Goal: Complete application form

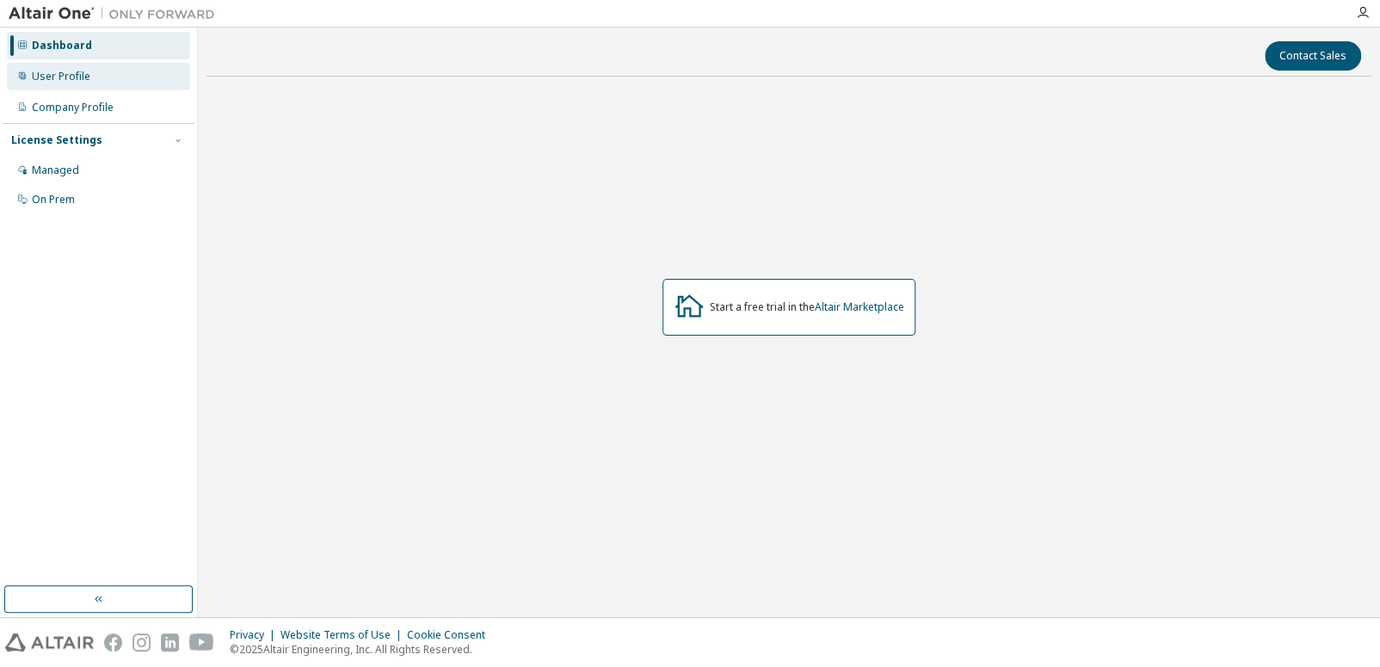
click at [67, 68] on div "User Profile" at bounding box center [98, 77] width 183 height 28
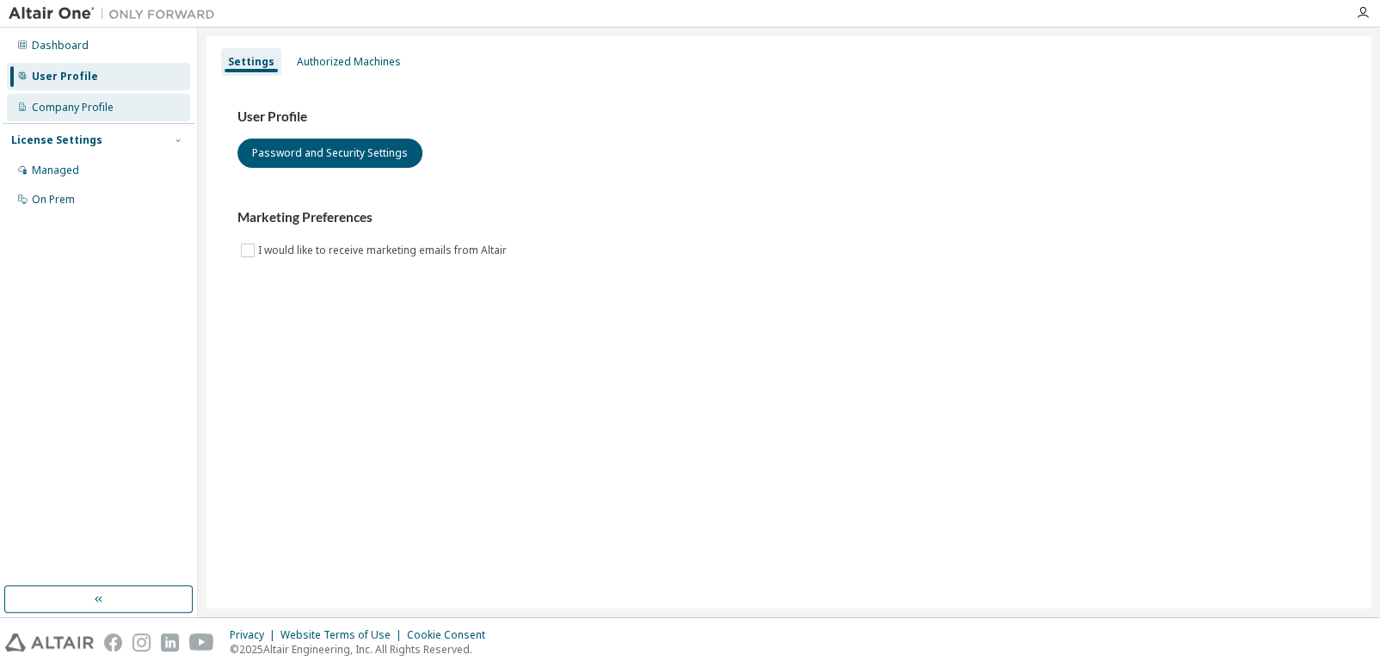
click at [73, 106] on div "Company Profile" at bounding box center [73, 108] width 82 height 14
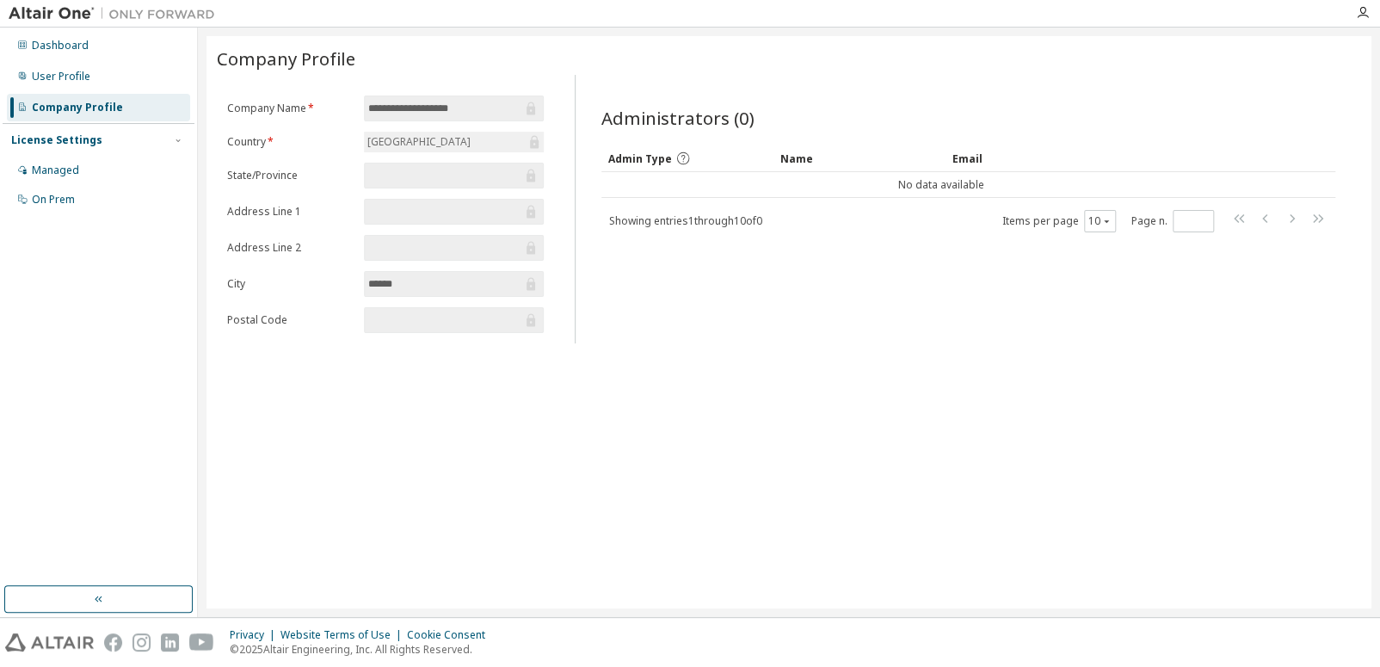
click at [42, 115] on div "Company Profile" at bounding box center [98, 108] width 183 height 28
click at [83, 169] on div "Managed" at bounding box center [98, 171] width 183 height 28
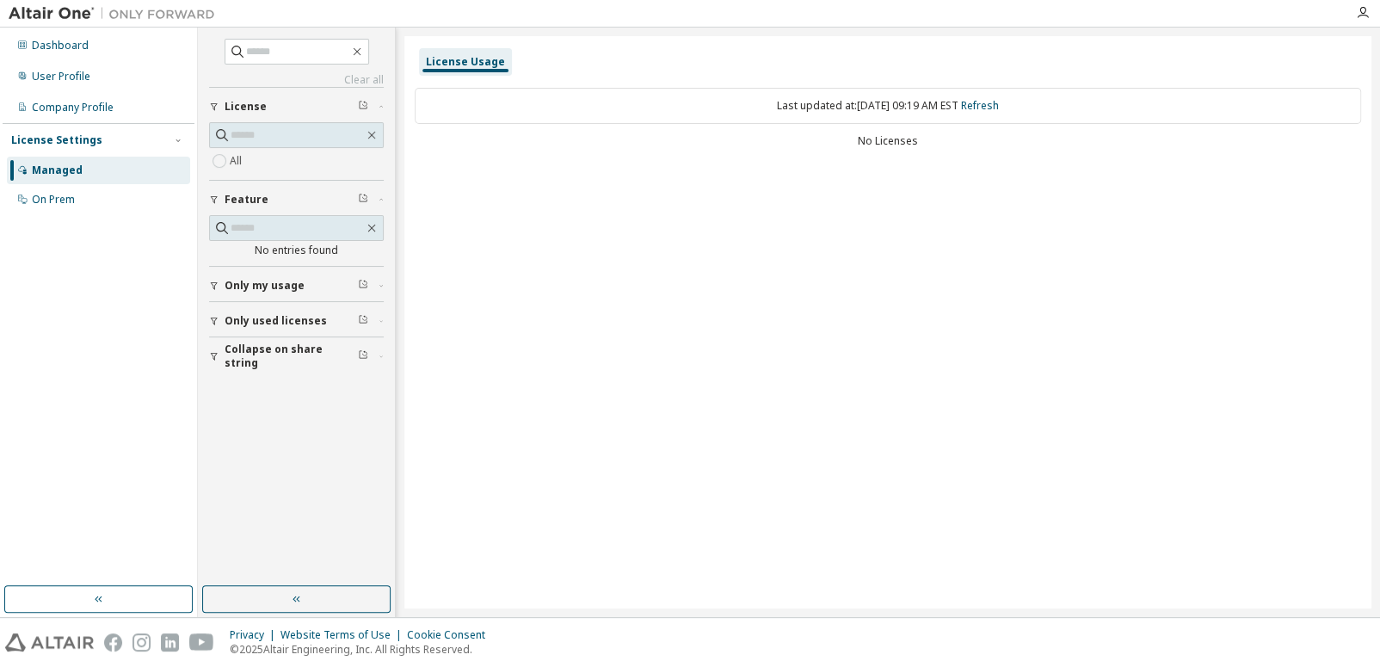
click at [81, 169] on div "Managed" at bounding box center [98, 171] width 183 height 28
click at [75, 192] on div "On Prem" at bounding box center [98, 200] width 183 height 28
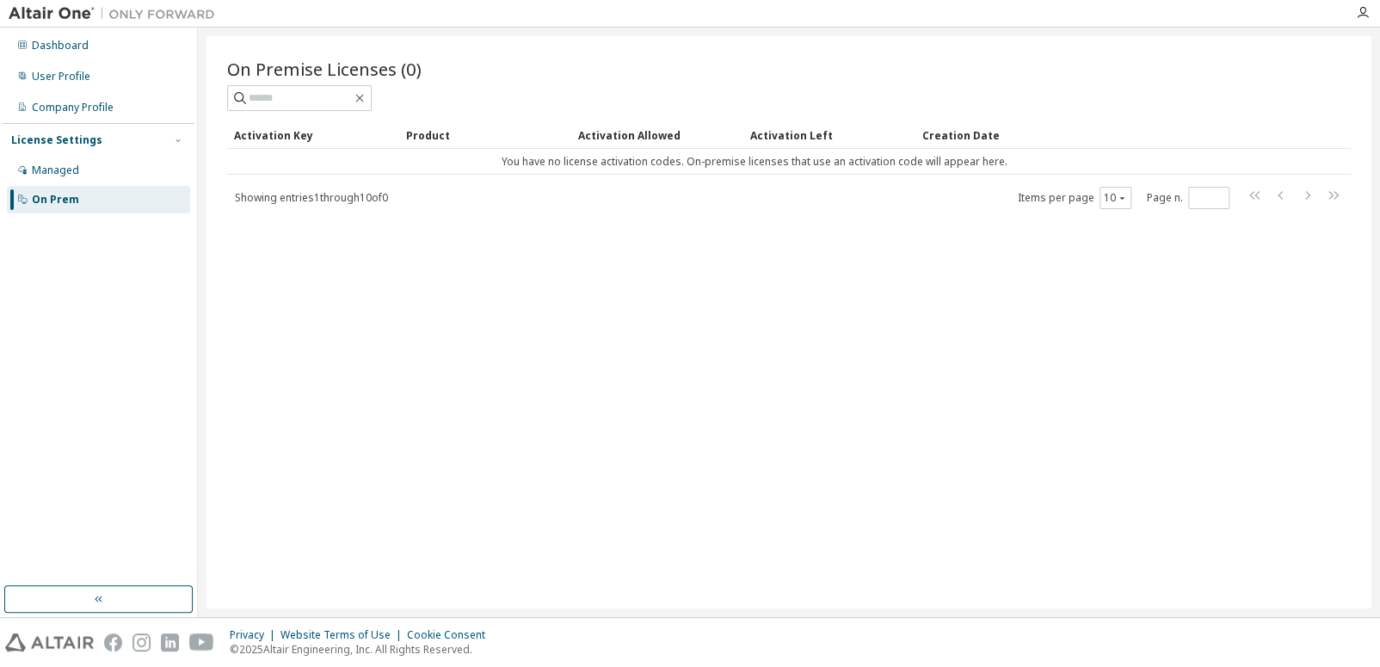
click at [52, 8] on img at bounding box center [116, 13] width 215 height 17
click at [71, 56] on div "Dashboard" at bounding box center [98, 46] width 183 height 28
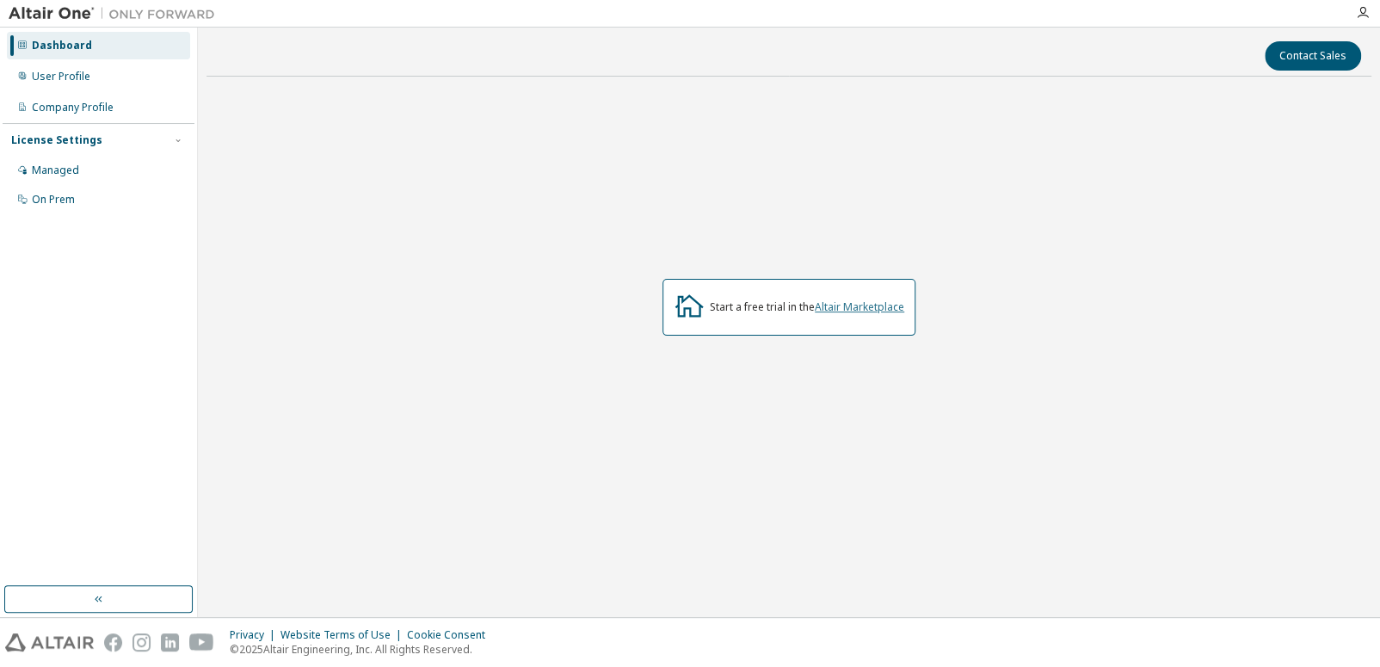
click at [856, 305] on link "Altair Marketplace" at bounding box center [859, 306] width 89 height 15
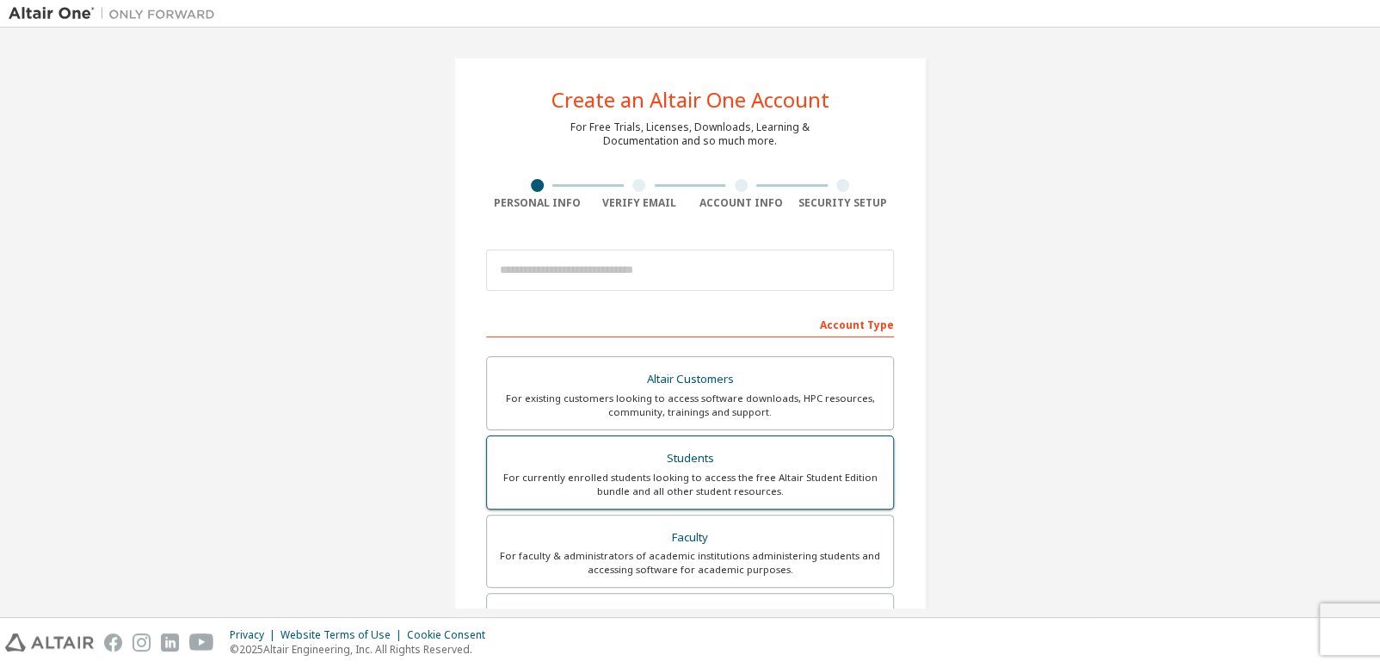
click at [686, 471] on div "For currently enrolled students looking to access the free Altair Student Editi…" at bounding box center [689, 485] width 385 height 28
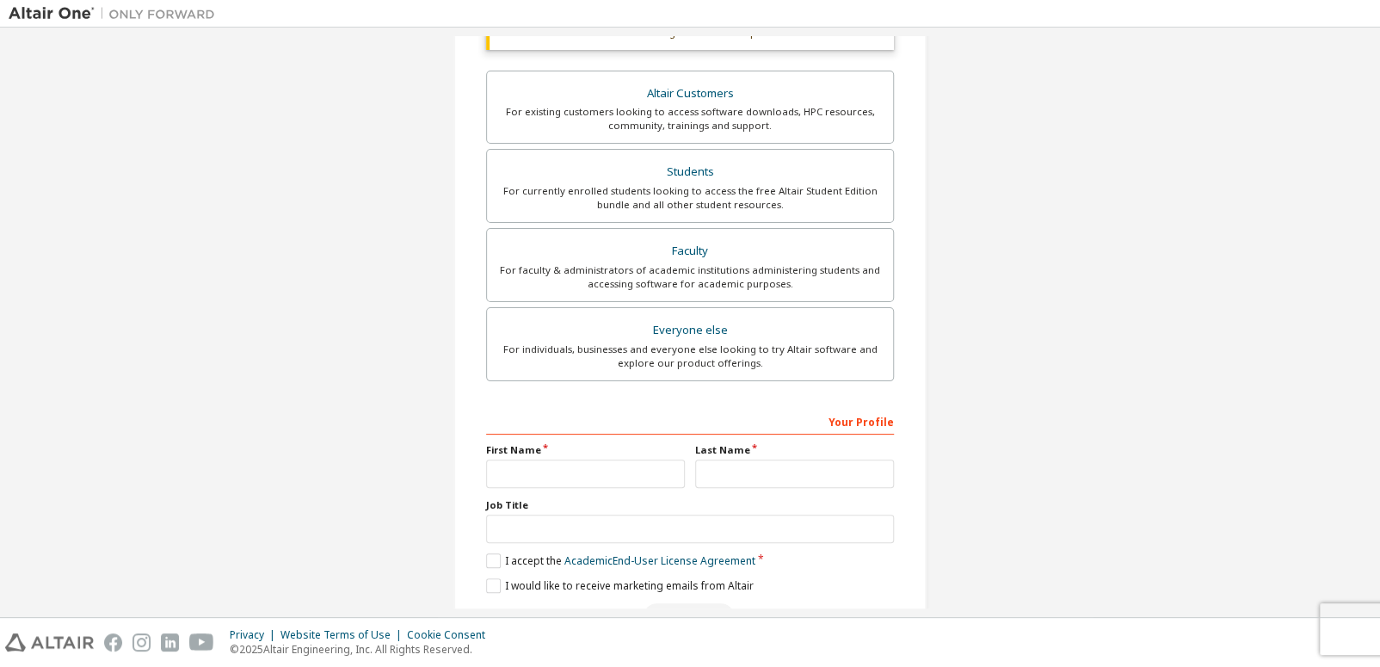
scroll to position [343, 0]
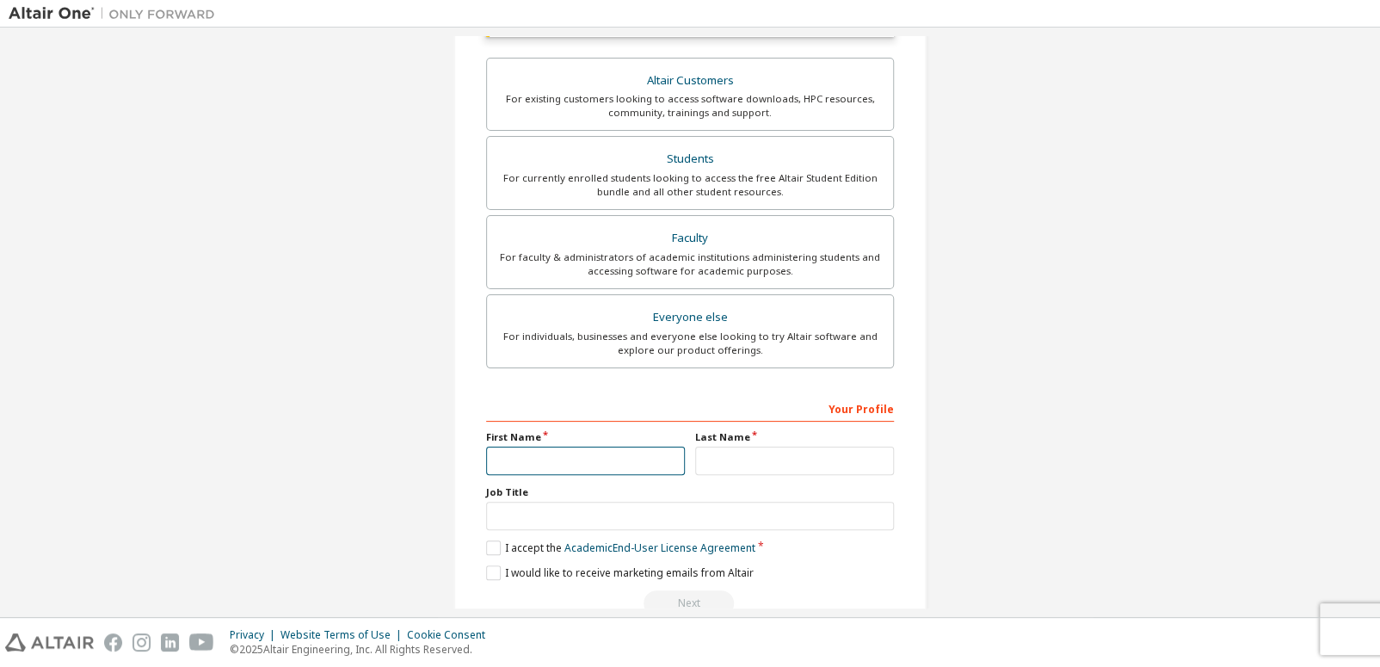
click at [582, 451] on input "text" at bounding box center [585, 461] width 199 height 28
click at [582, 458] on input "text" at bounding box center [585, 461] width 199 height 28
type input "*"
type input "*******"
type input "*"
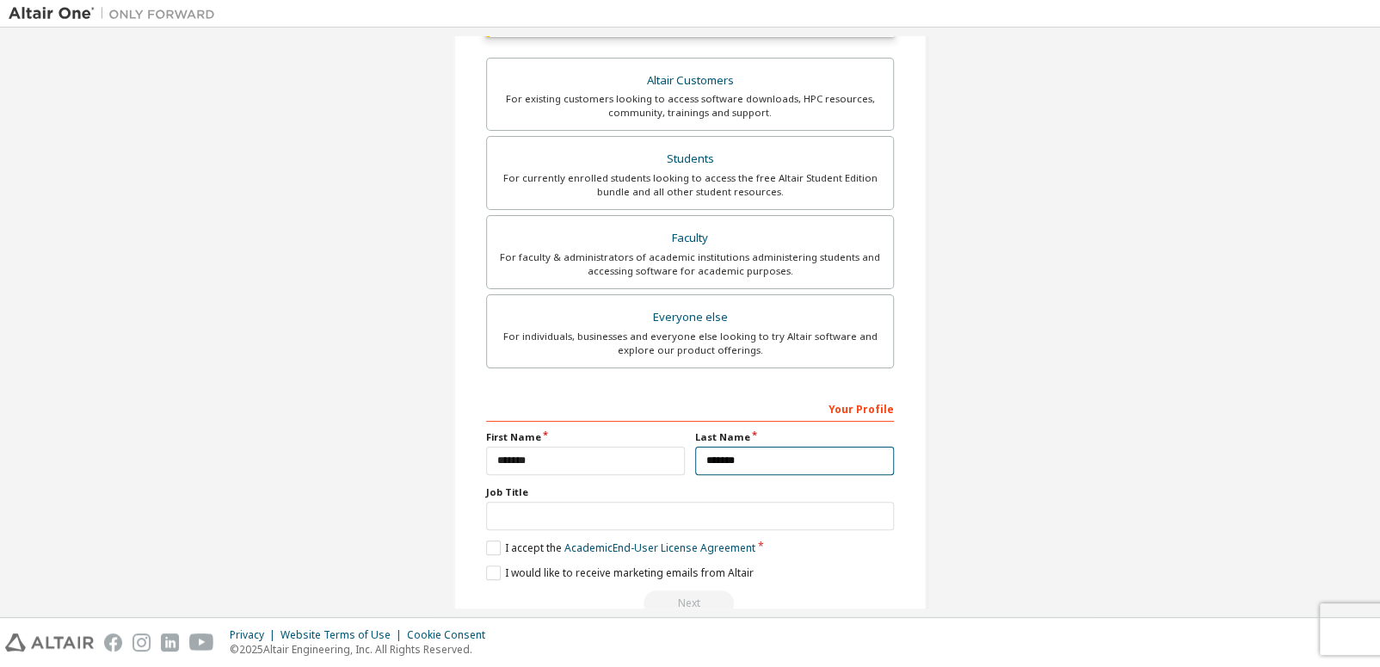
type input "*******"
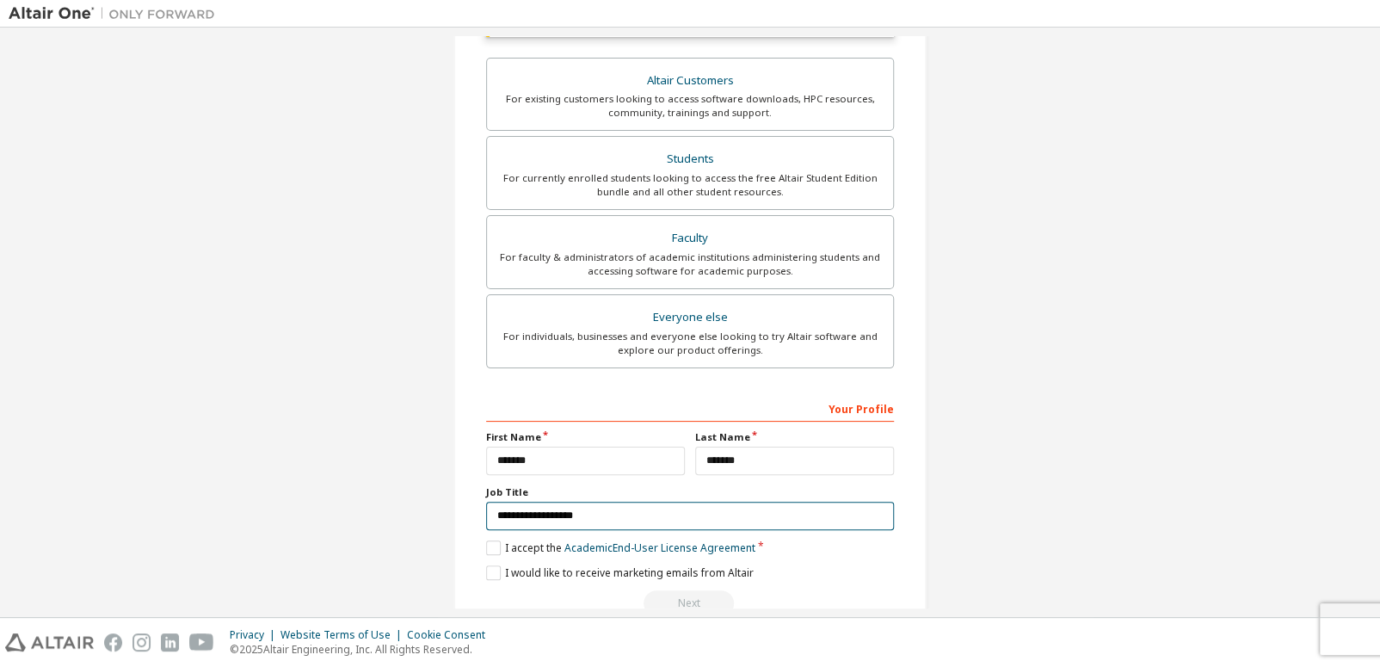
type input "**********"
click at [502, 533] on div "**********" at bounding box center [690, 505] width 408 height 223
click at [490, 541] on label "I accept the Academic End-User License Agreement" at bounding box center [620, 547] width 269 height 15
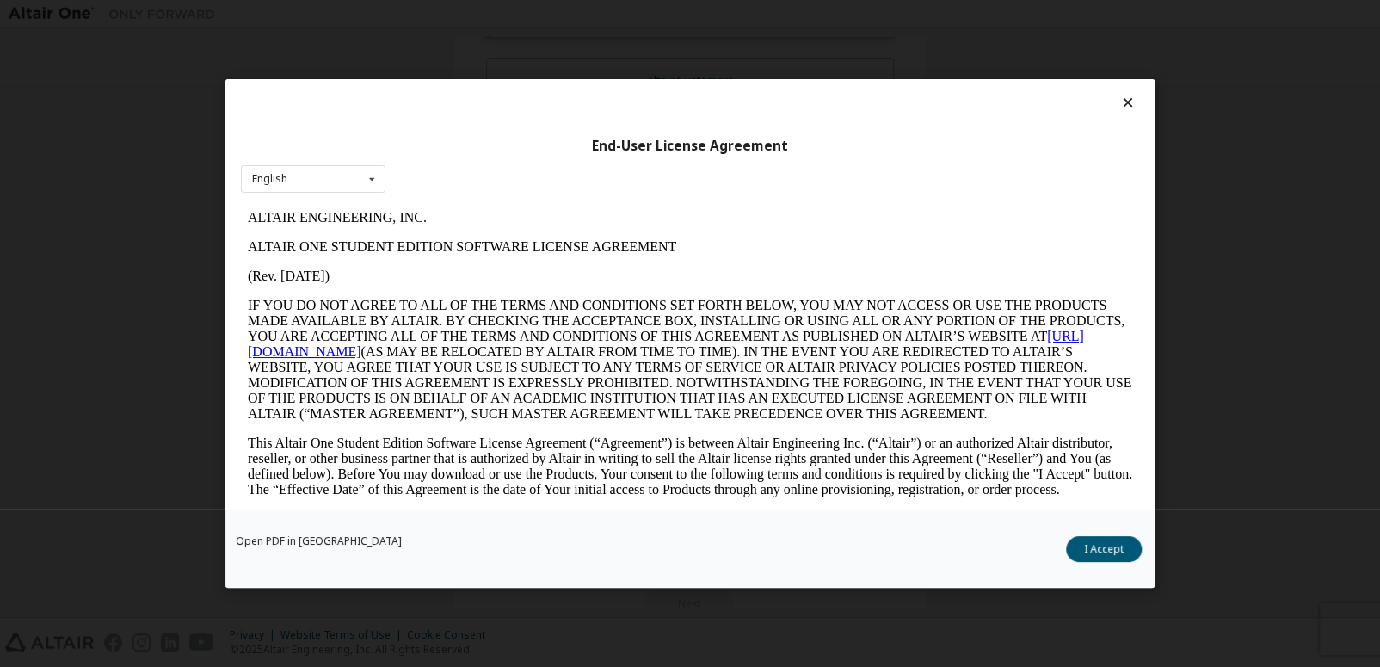
scroll to position [0, 0]
click at [1101, 551] on button "I Accept" at bounding box center [1104, 549] width 76 height 26
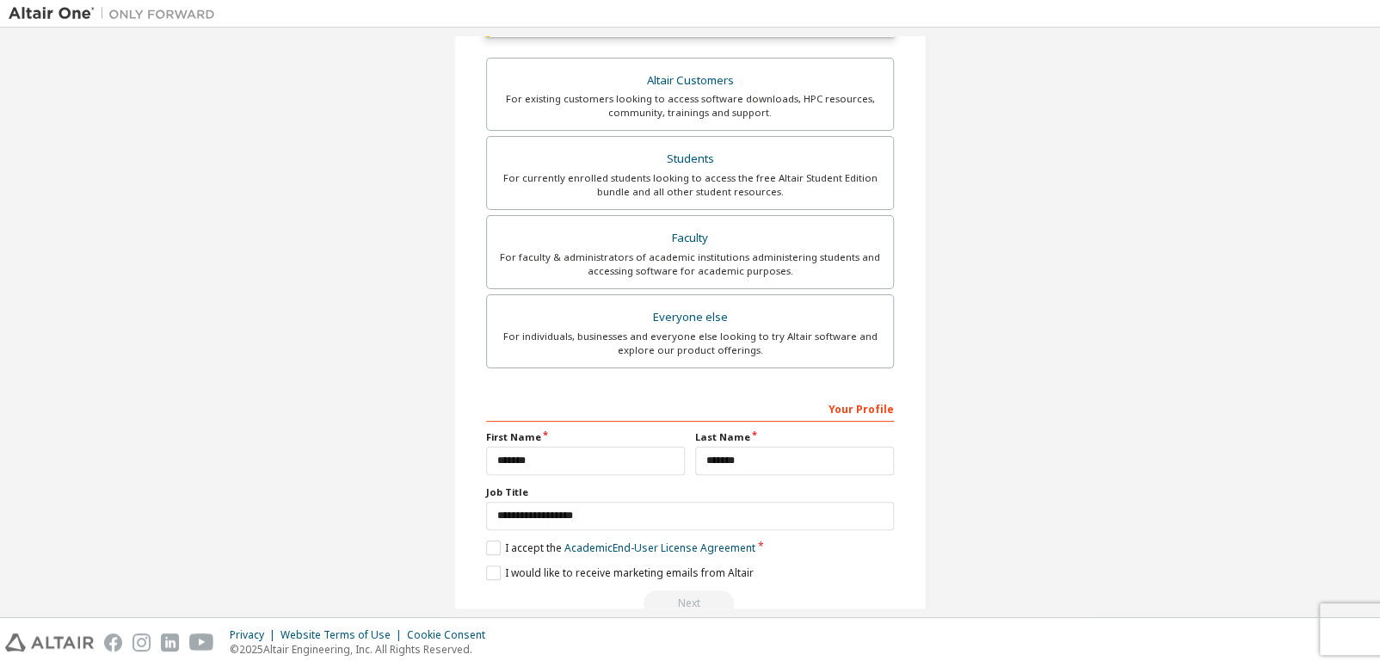
click at [480, 565] on div "Create an Altair One Account For Free Trials, Licenses, Downloads, Learning & D…" at bounding box center [689, 171] width 473 height 915
click at [486, 571] on label "I would like to receive marketing emails from Altair" at bounding box center [620, 572] width 268 height 15
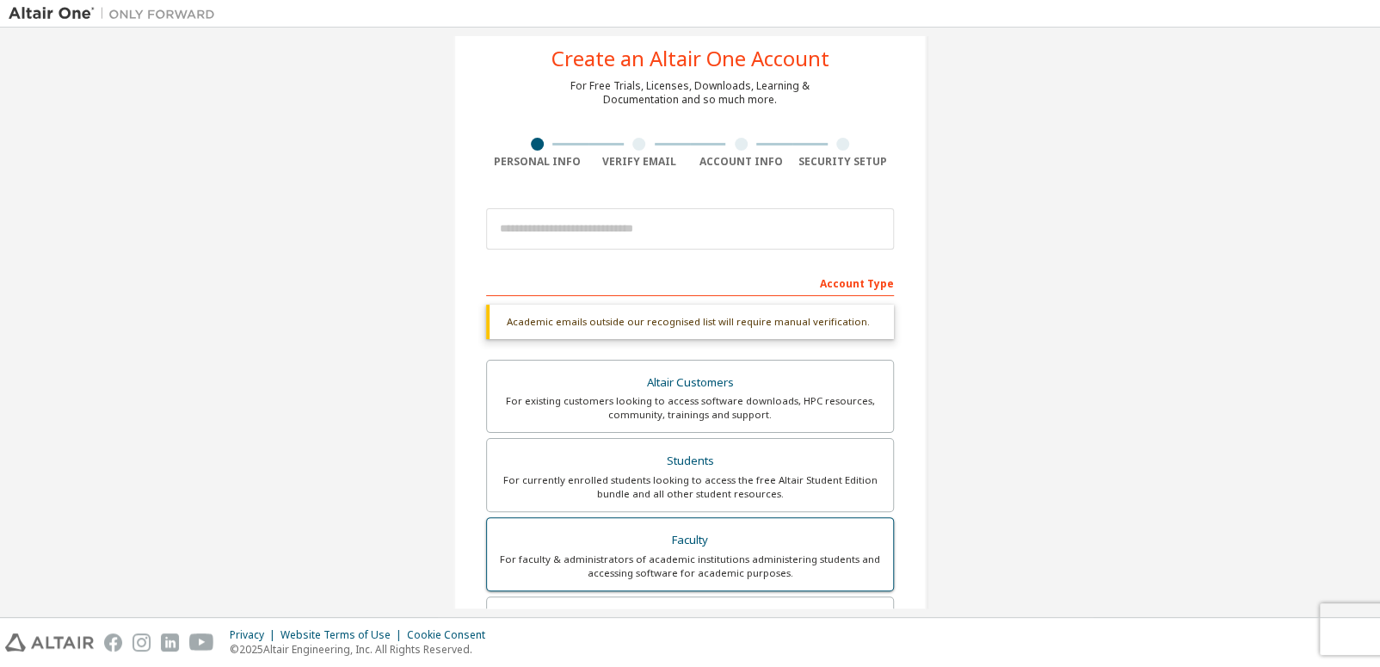
scroll to position [35, 0]
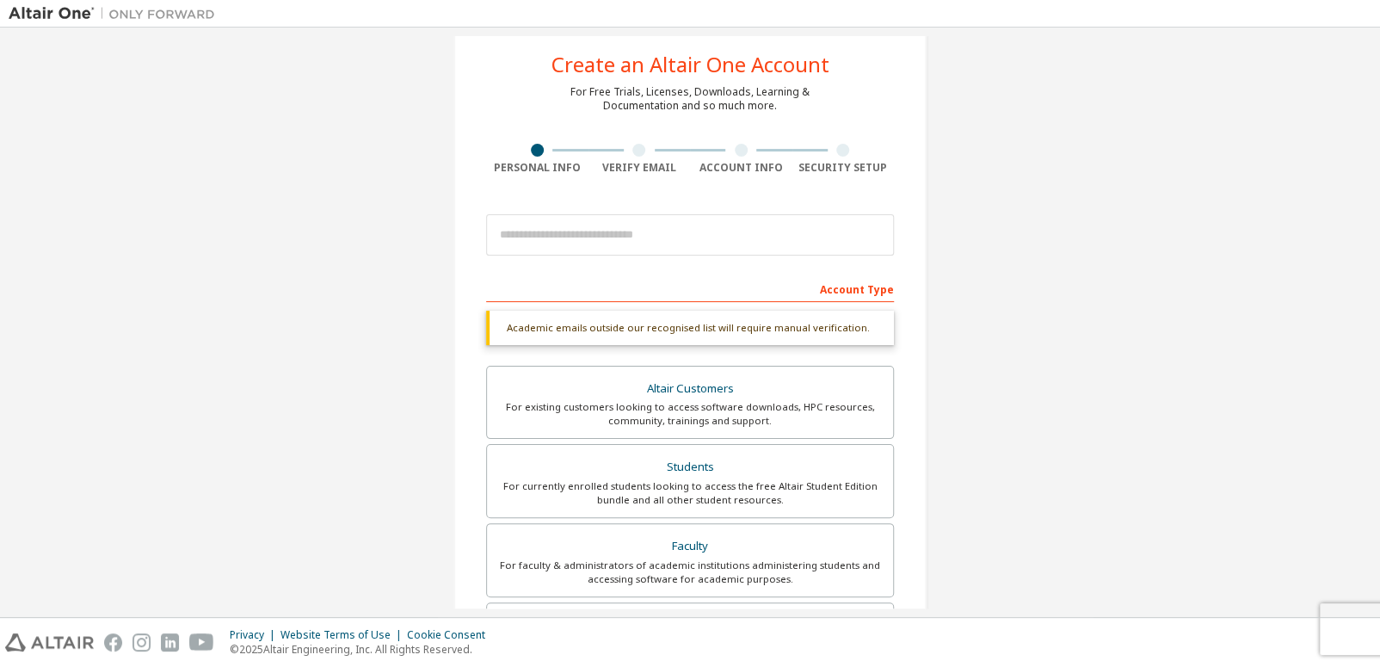
click at [663, 212] on div at bounding box center [690, 235] width 408 height 59
click at [662, 245] on input "email" at bounding box center [690, 234] width 408 height 41
type input "**********"
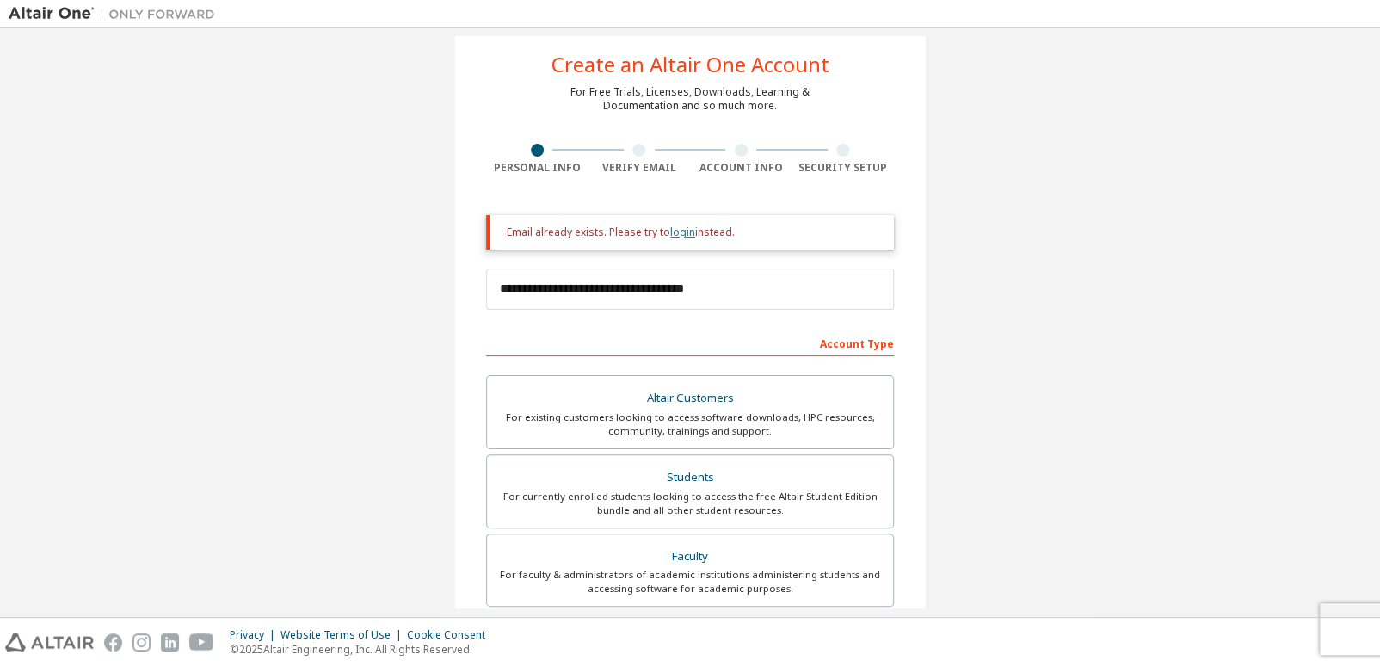
click at [677, 226] on link "login" at bounding box center [682, 232] width 25 height 15
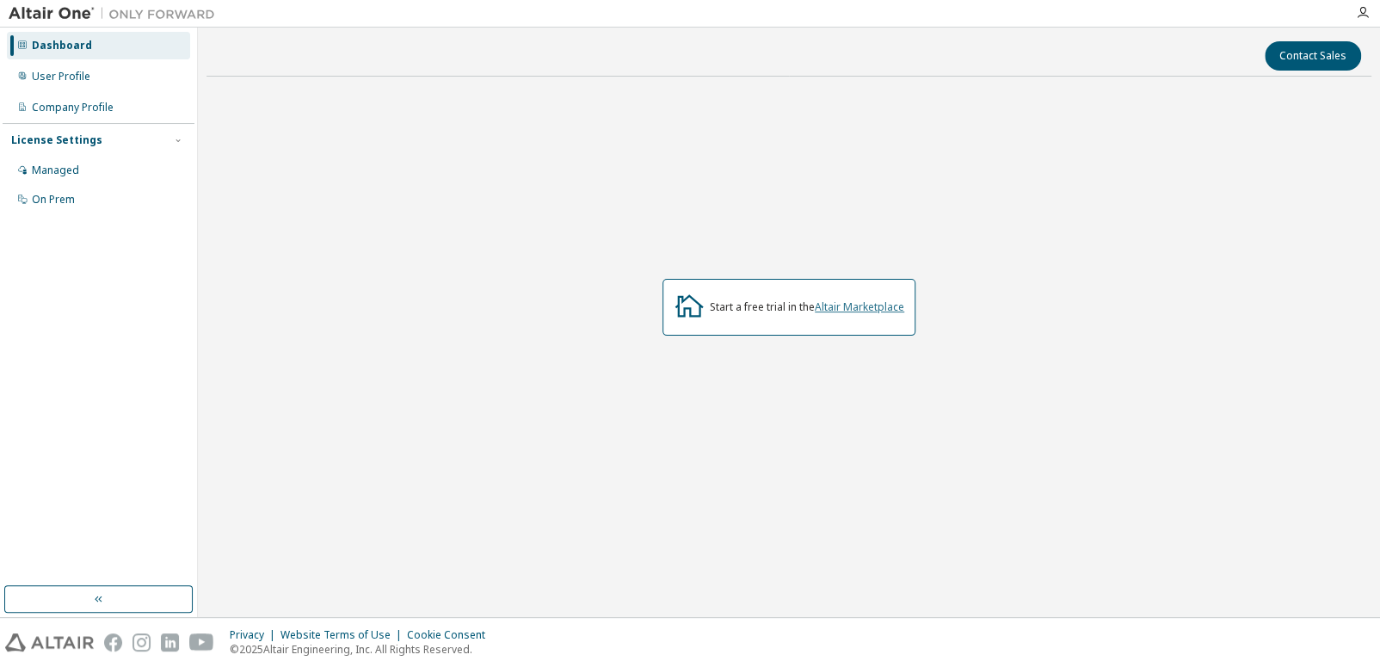
click at [867, 302] on link "Altair Marketplace" at bounding box center [859, 306] width 89 height 15
